Goal: Information Seeking & Learning: Learn about a topic

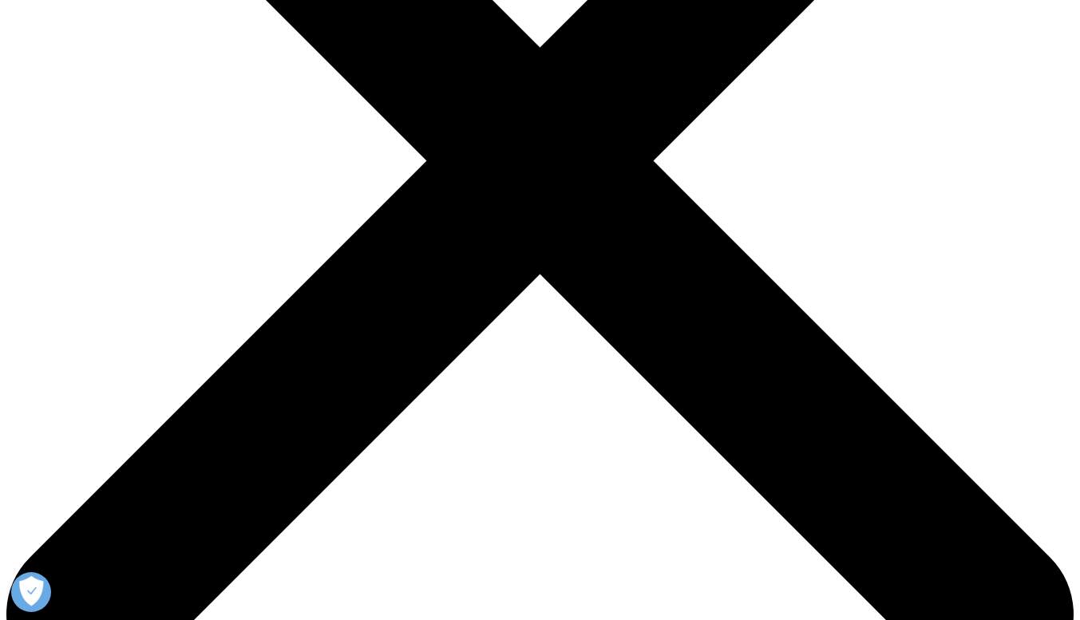
scroll to position [710, 0]
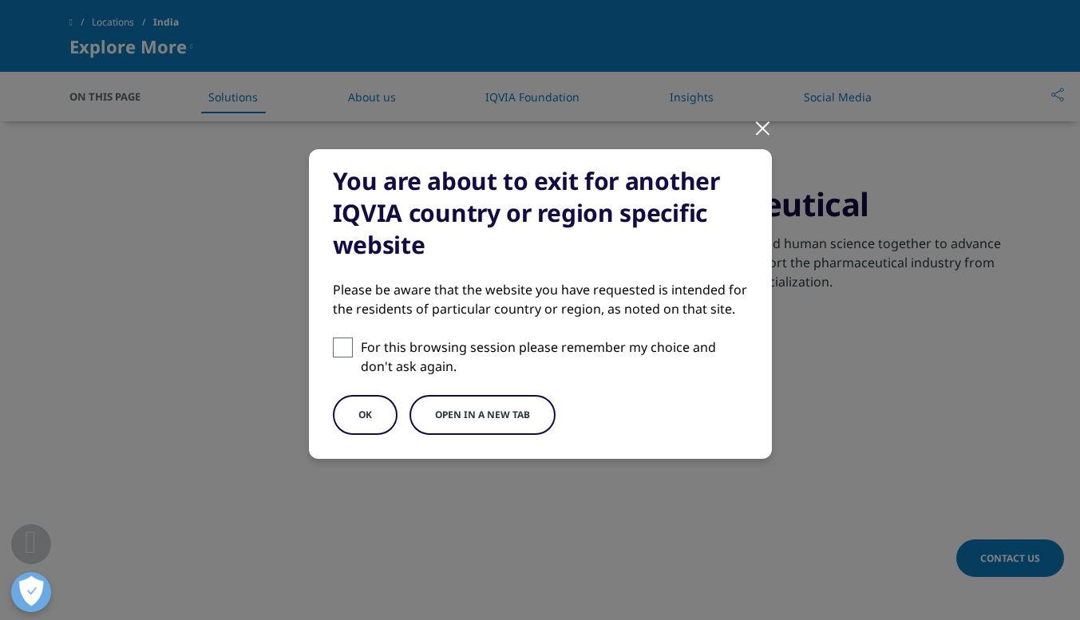
click at [333, 347] on input "For this browsing session please remember my choice and don't ask again." at bounding box center [343, 348] width 20 height 20
checkbox input "true"
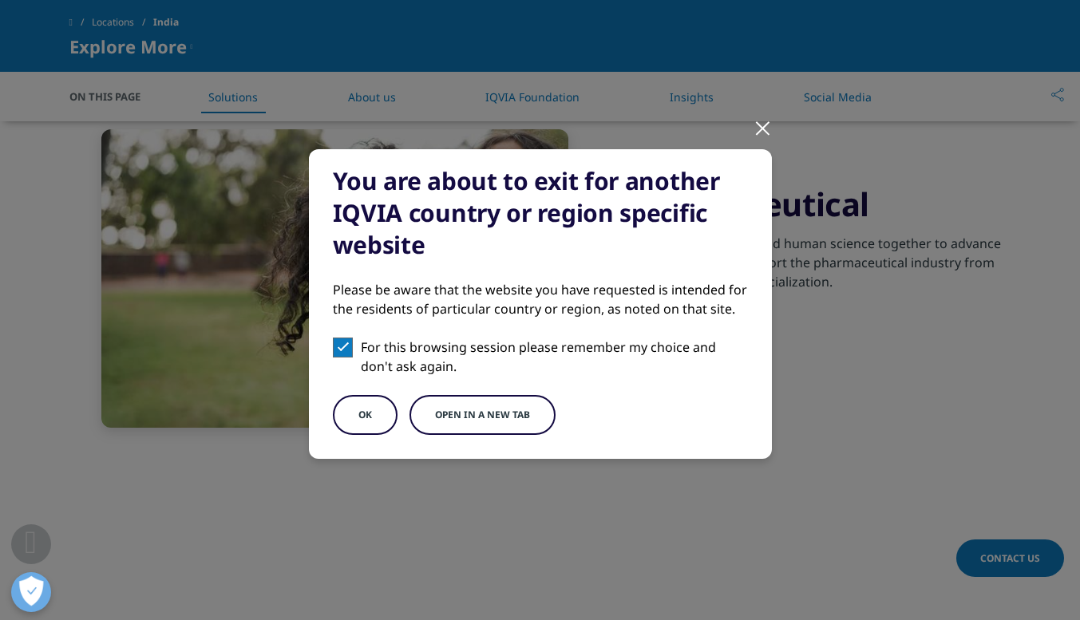
click at [468, 413] on button "Open in a new tab" at bounding box center [482, 415] width 146 height 40
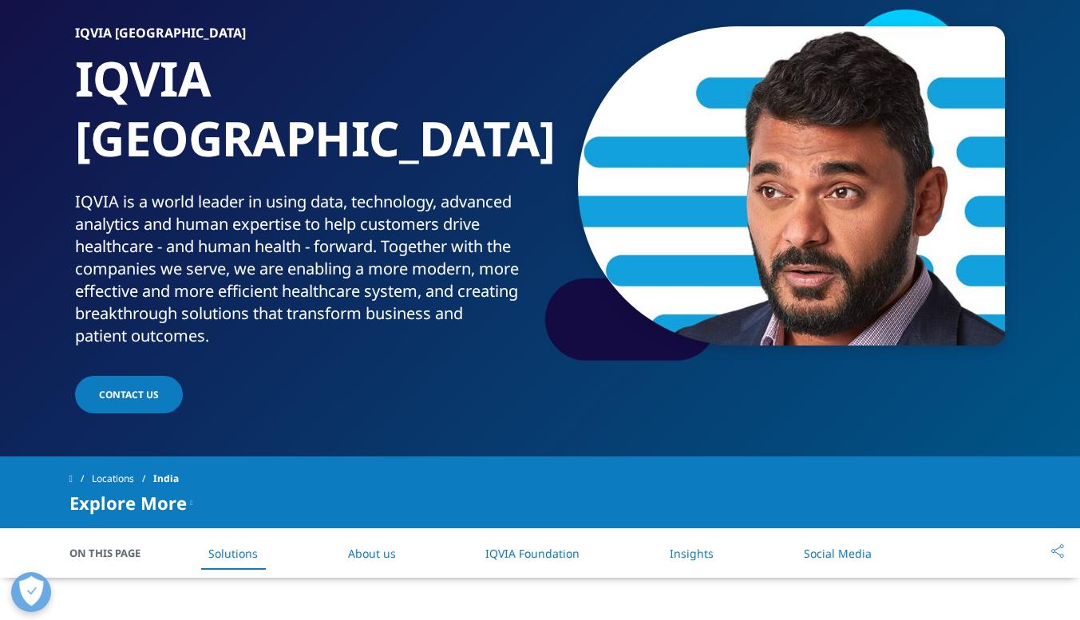
scroll to position [0, 0]
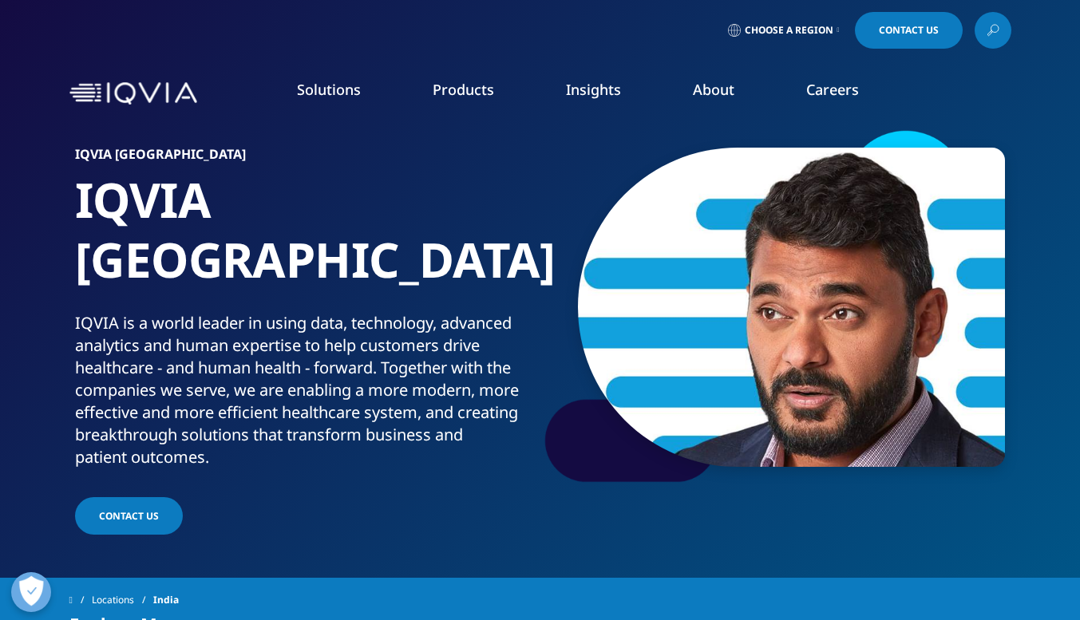
click at [314, 218] on link "Our Story" at bounding box center [420, 215] width 264 height 18
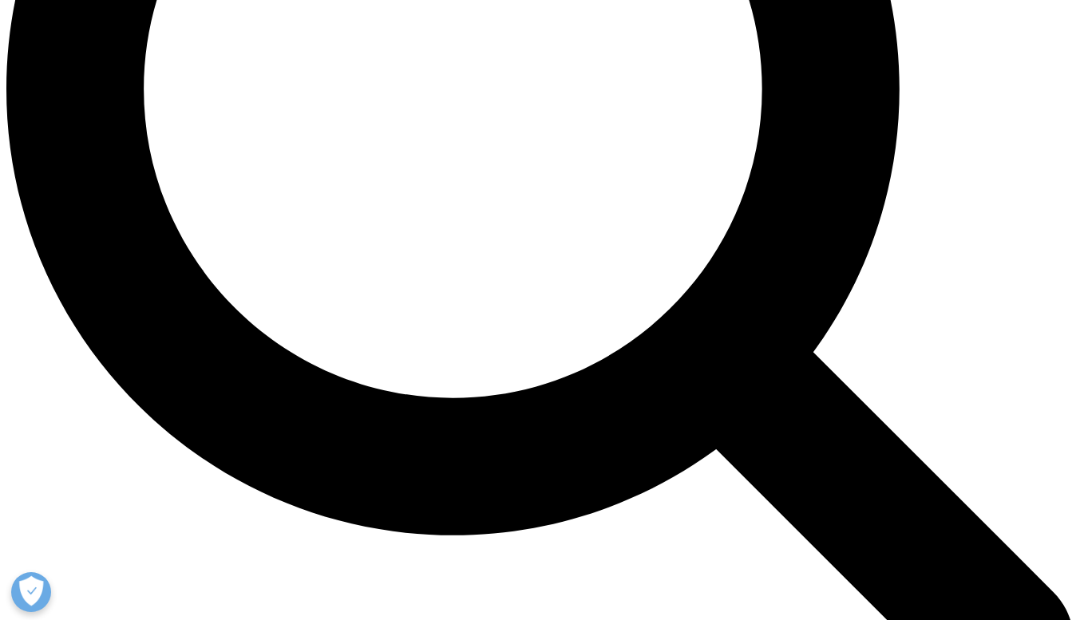
scroll to position [1451, 0]
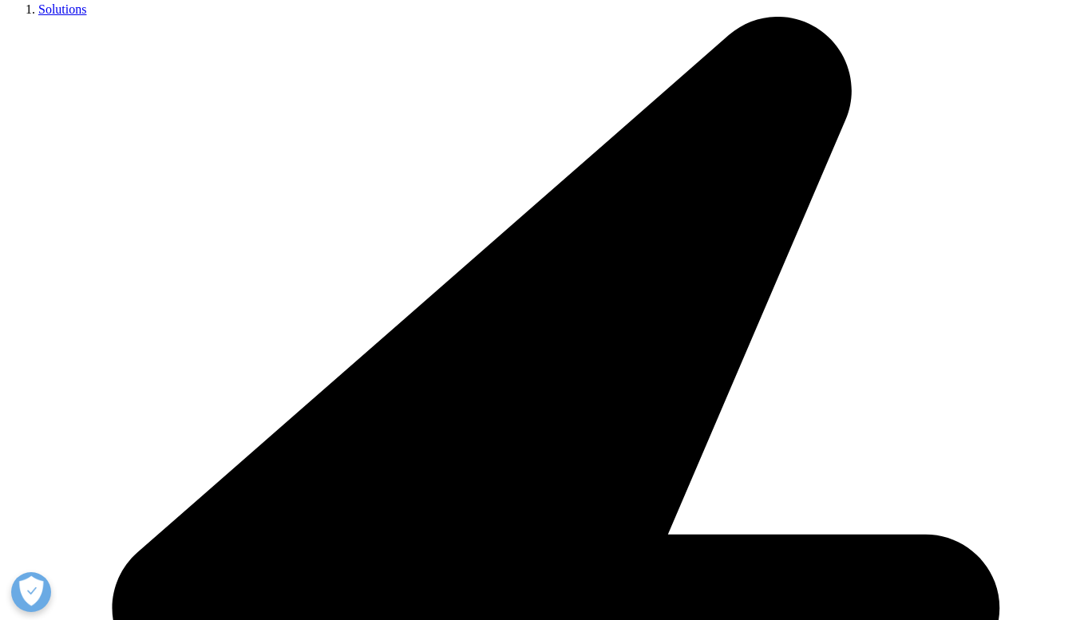
scroll to position [0, 0]
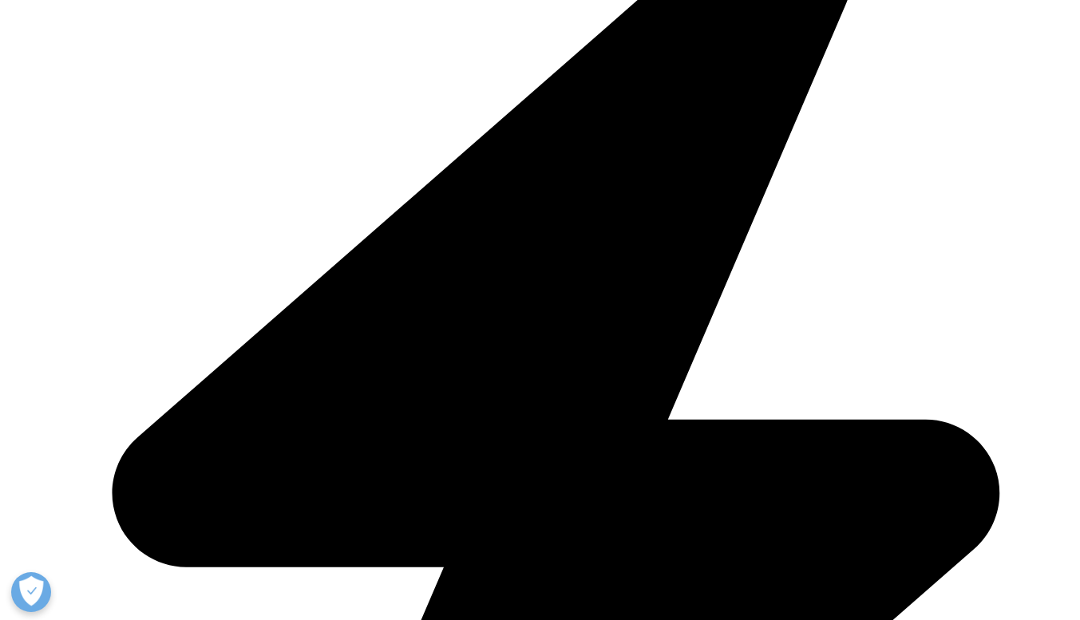
scroll to position [409, 0]
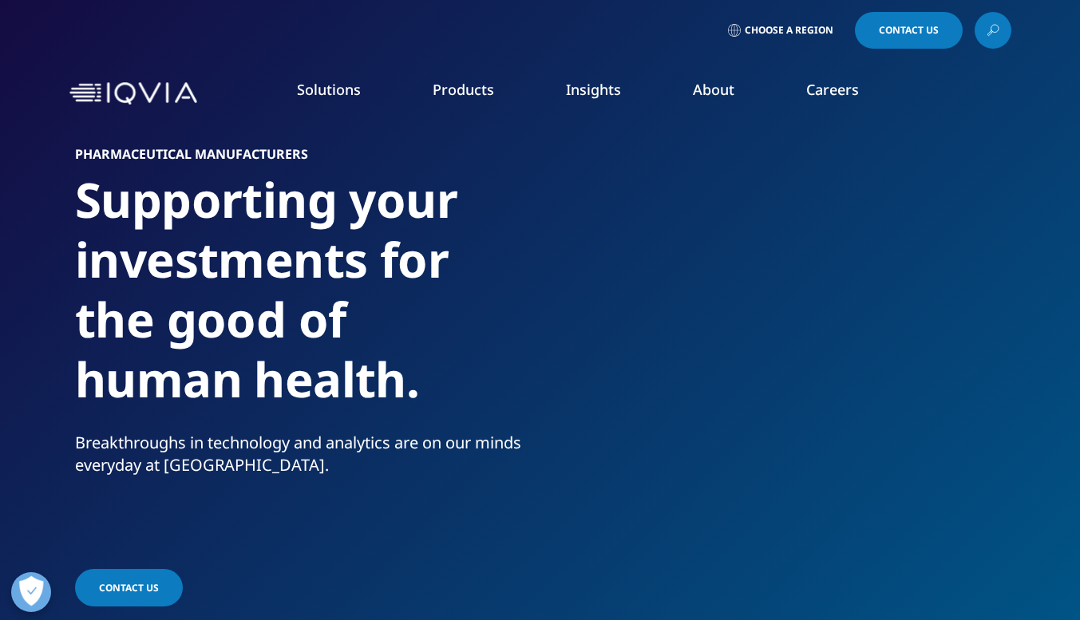
click at [319, 318] on link "Generics" at bounding box center [414, 323] width 252 height 18
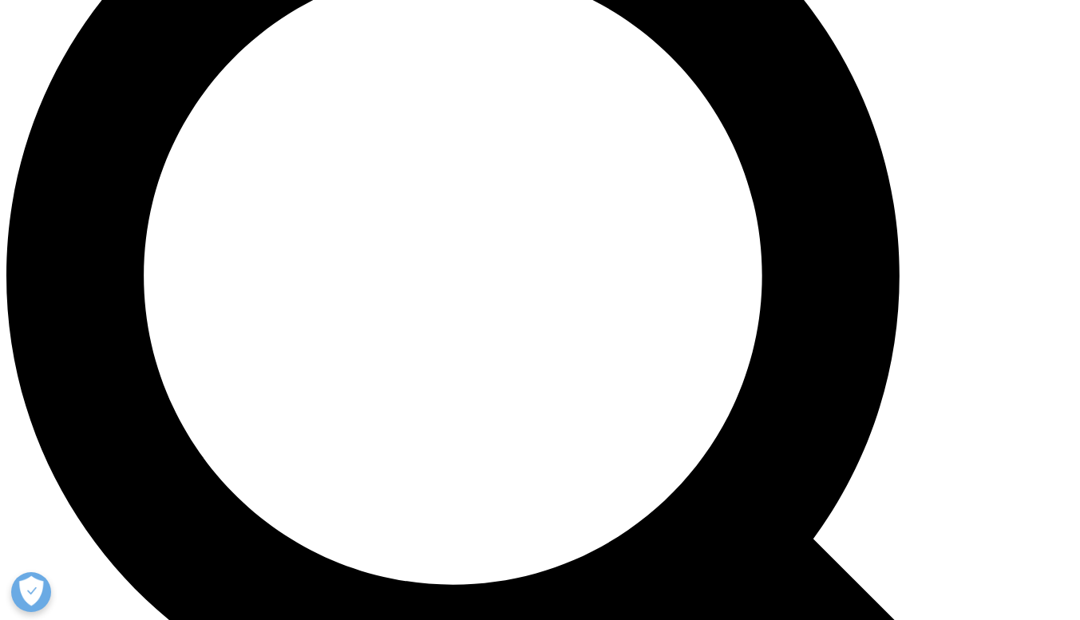
scroll to position [1265, 0]
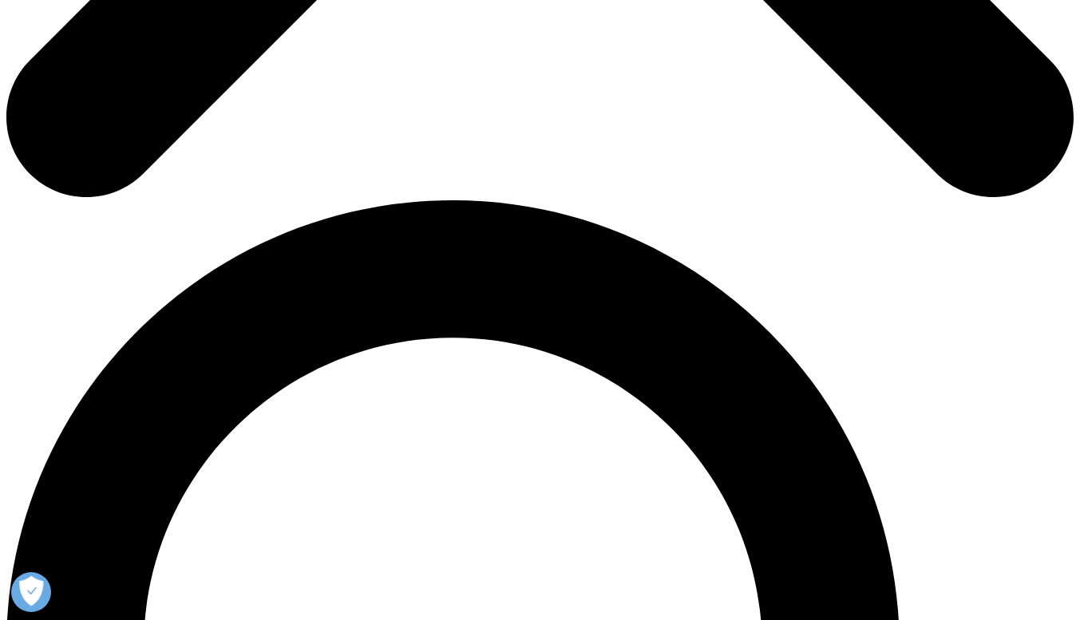
scroll to position [894, 0]
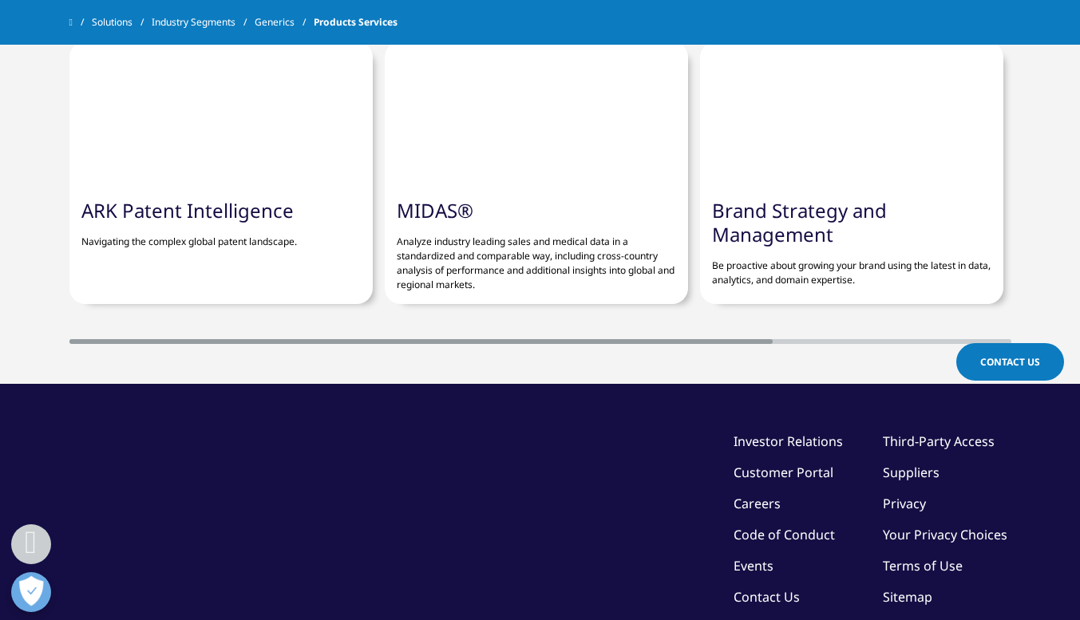
scroll to position [3368, 0]
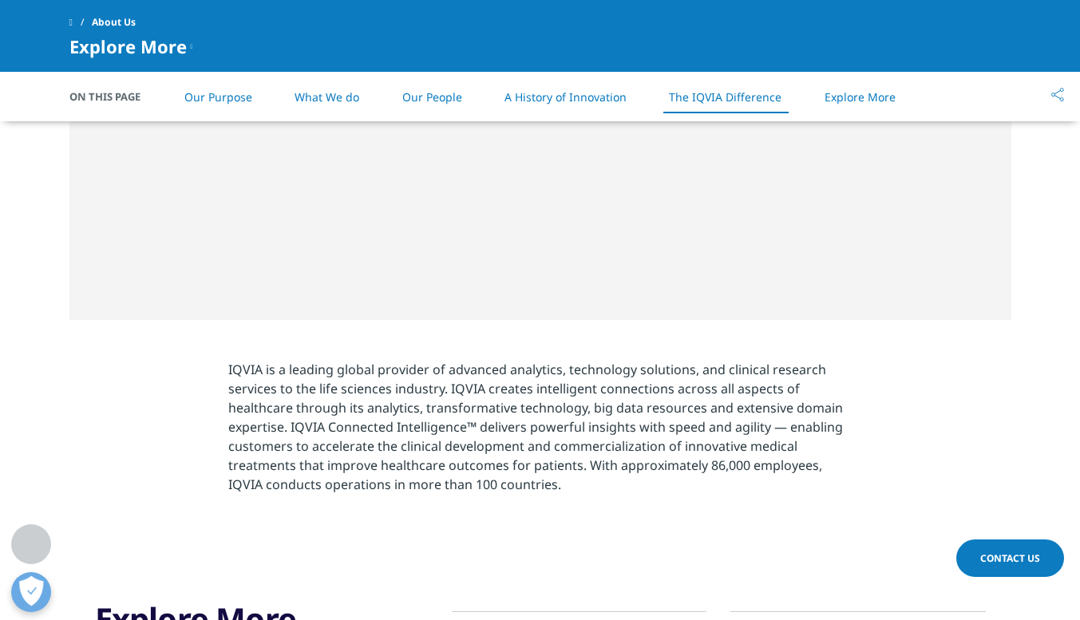
scroll to position [2511, 0]
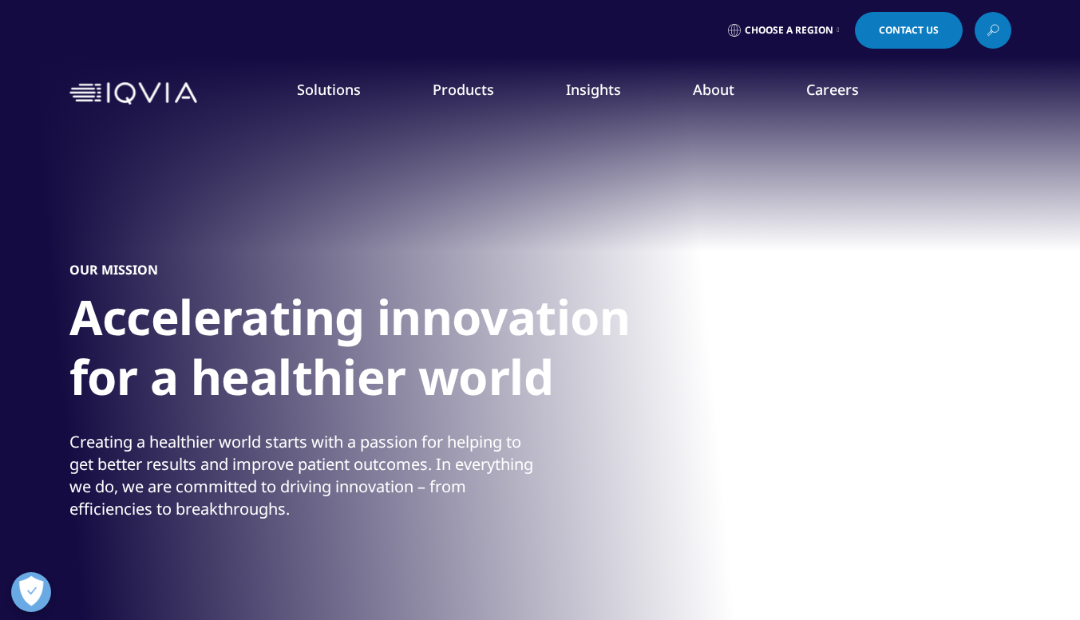
click at [832, 30] on link "Choose a Region" at bounding box center [784, 30] width 118 height 37
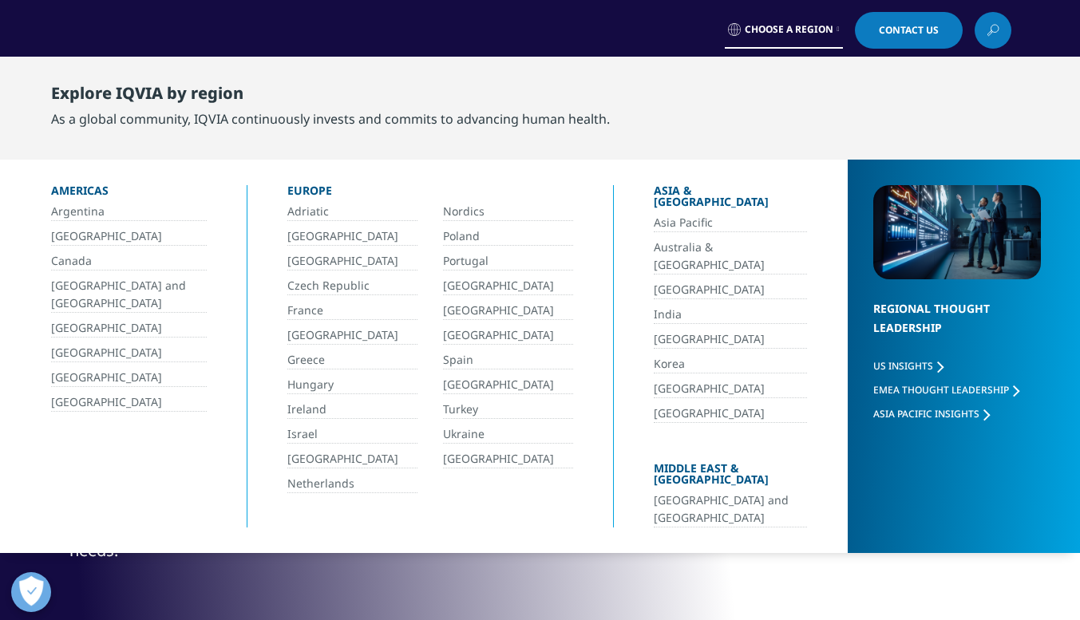
click at [654, 306] on link "India" at bounding box center [730, 315] width 153 height 18
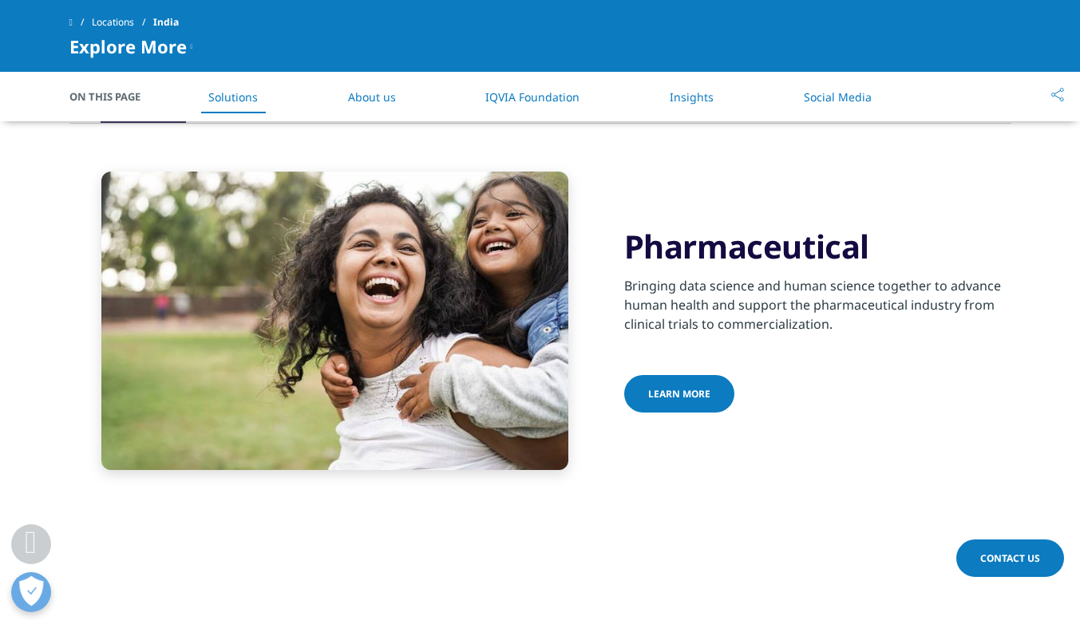
scroll to position [669, 0]
click at [677, 386] on span "Learn more" at bounding box center [679, 393] width 62 height 14
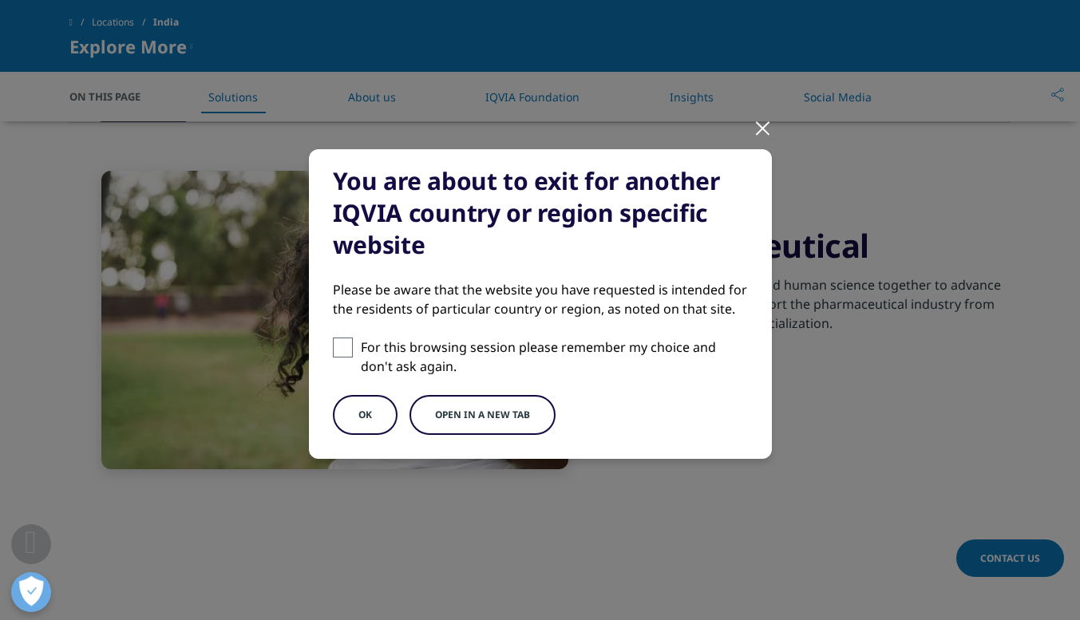
click at [349, 343] on label "For this browsing session please remember my choice and don't ask again." at bounding box center [540, 357] width 415 height 38
click at [349, 343] on input "For this browsing session please remember my choice and don't ask again." at bounding box center [343, 348] width 20 height 20
checkbox input "true"
click at [466, 409] on button "Open in a new tab" at bounding box center [482, 415] width 146 height 40
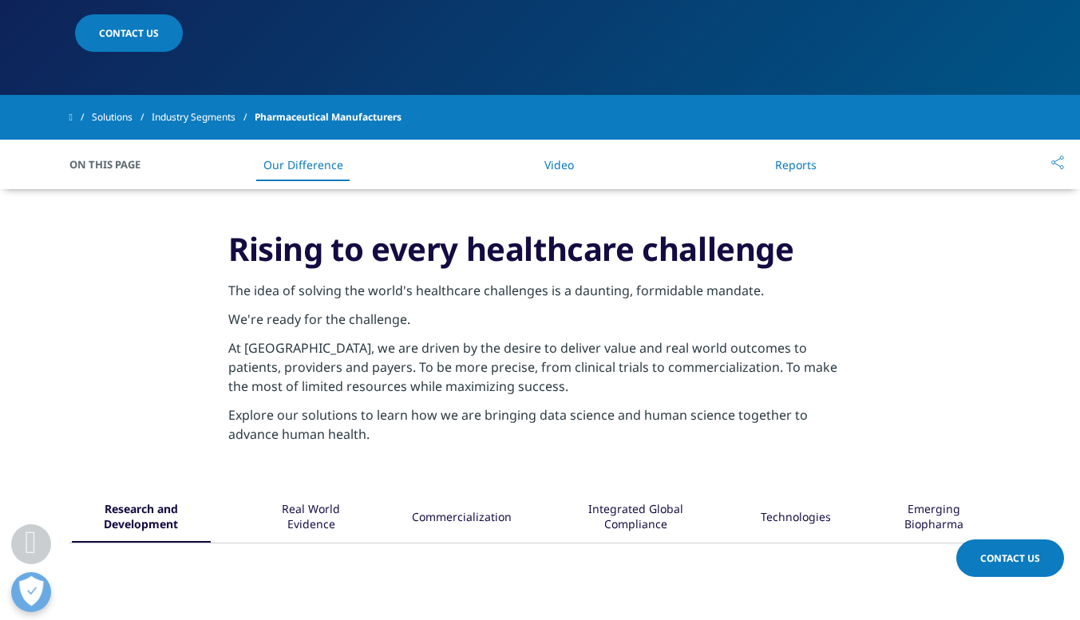
scroll to position [551, 0]
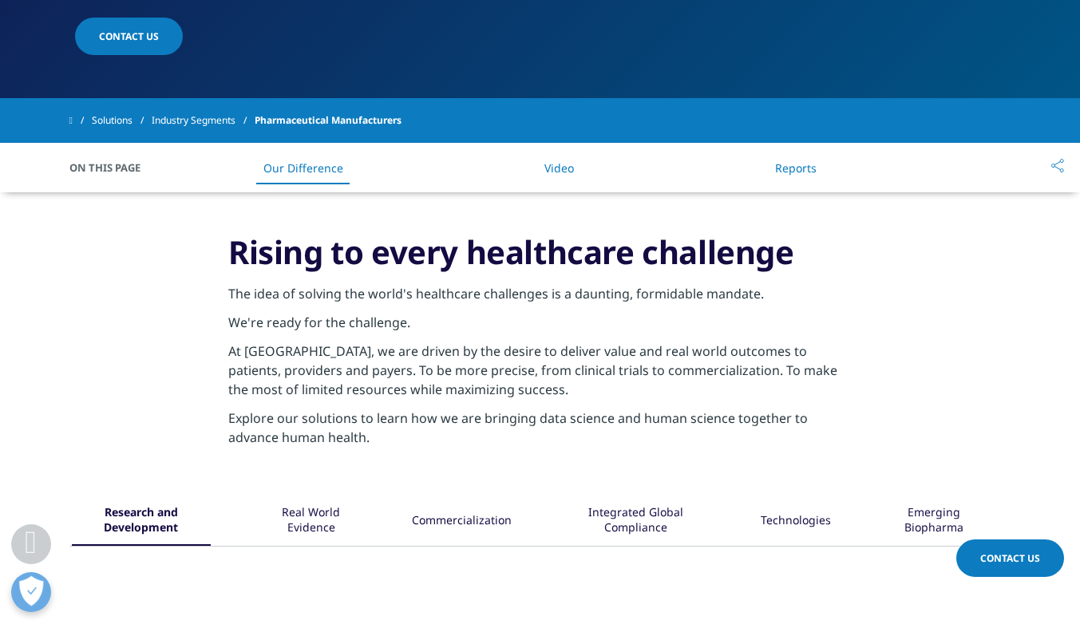
click at [334, 511] on div "Real World Evidence" at bounding box center [311, 520] width 101 height 49
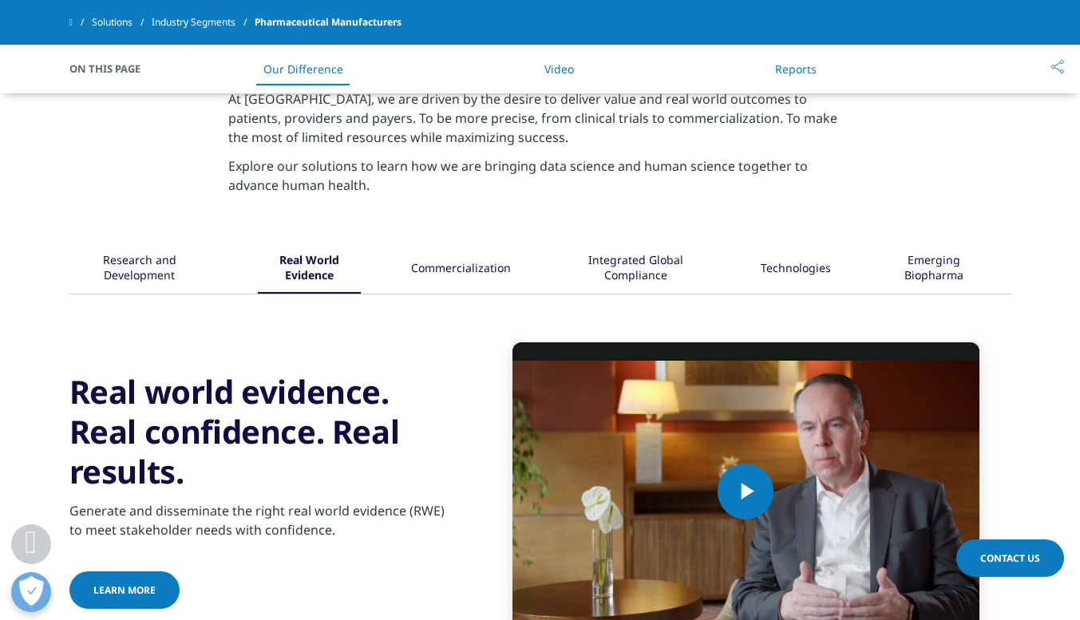
scroll to position [697, 0]
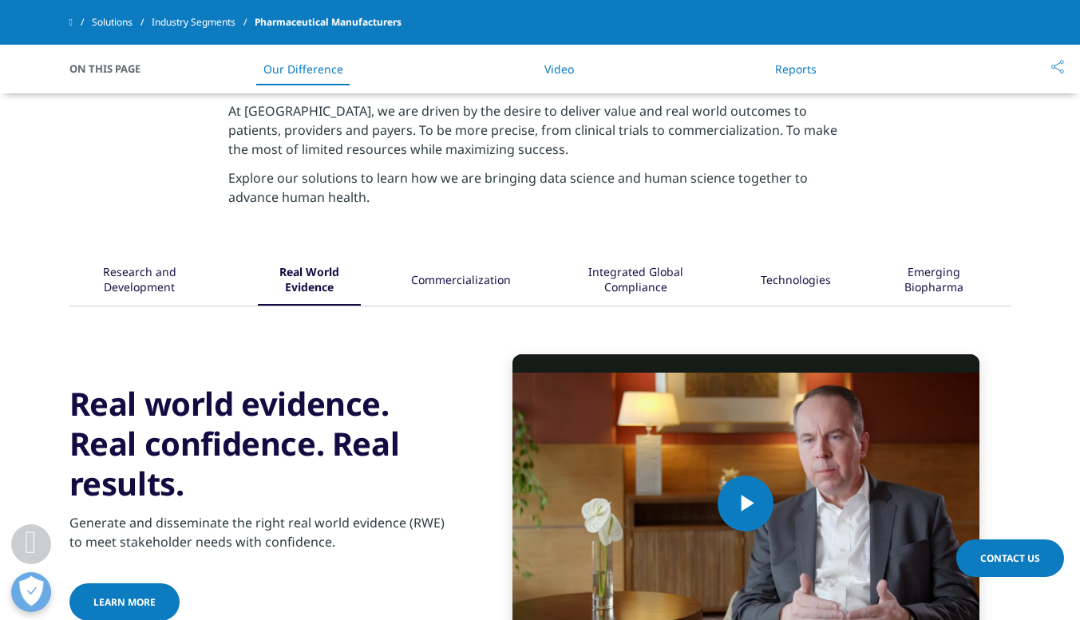
click at [472, 278] on div "Commercialization" at bounding box center [461, 280] width 100 height 49
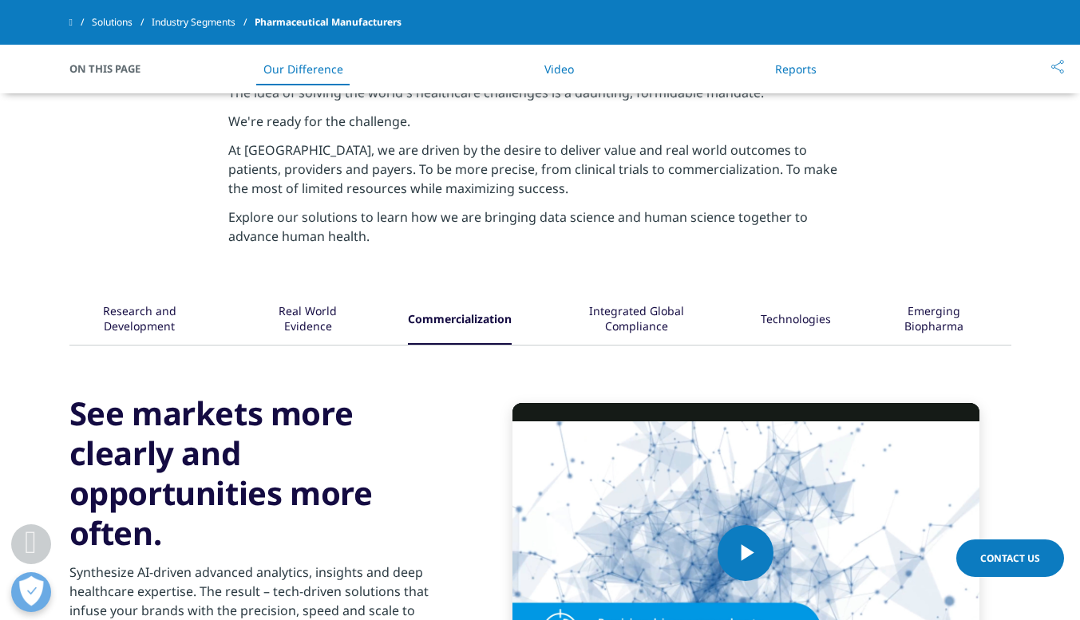
scroll to position [664, 0]
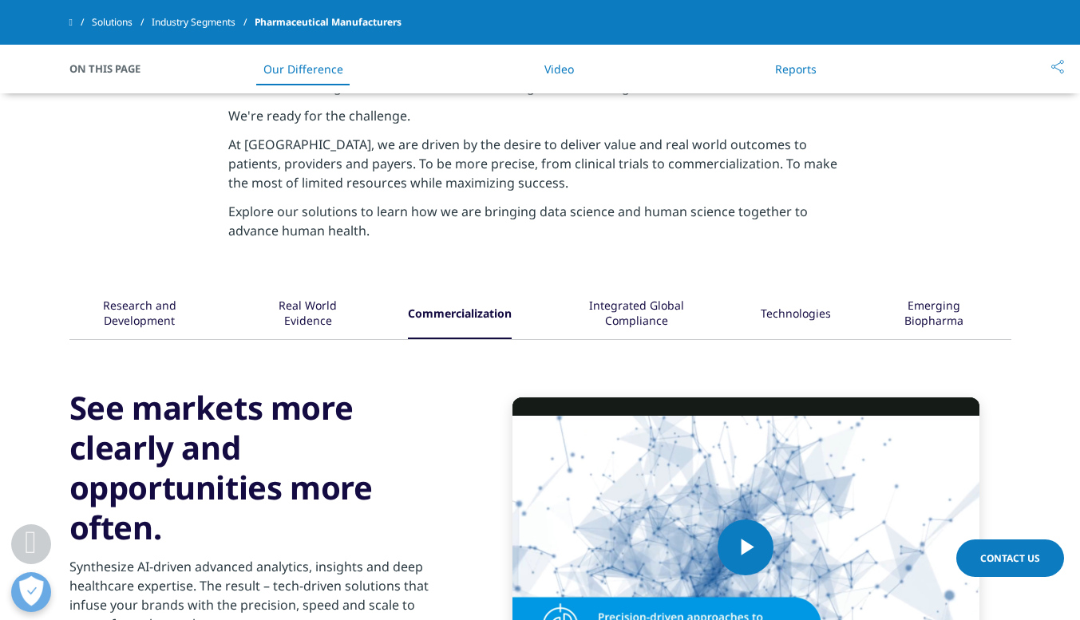
click at [645, 297] on div "Integrated Global Compliance" at bounding box center [636, 314] width 148 height 49
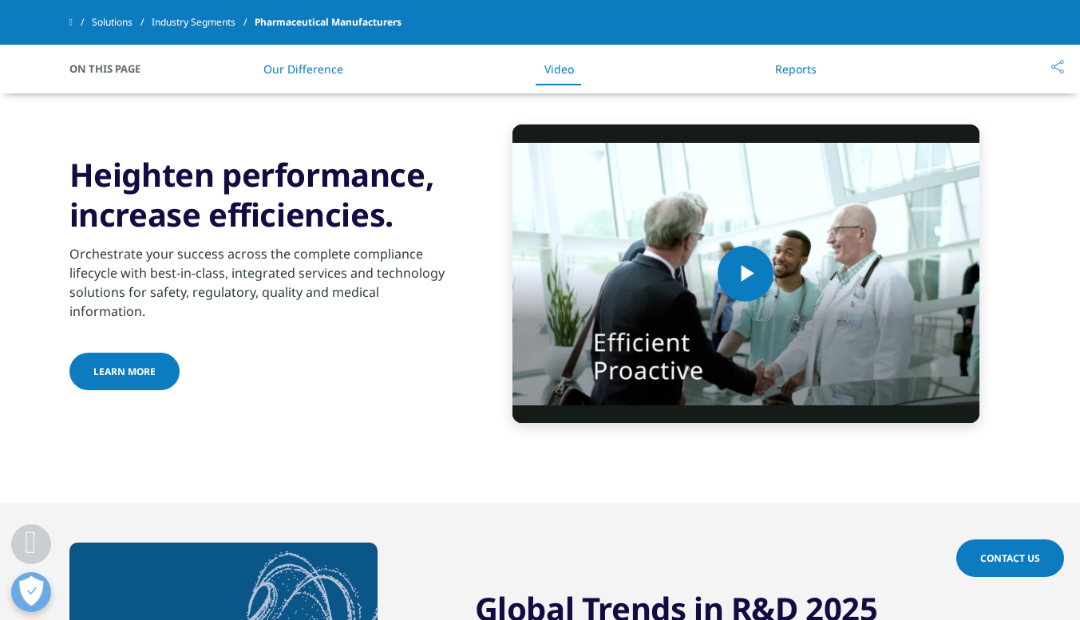
scroll to position [937, 0]
